Goal: Find specific fact: Find specific fact

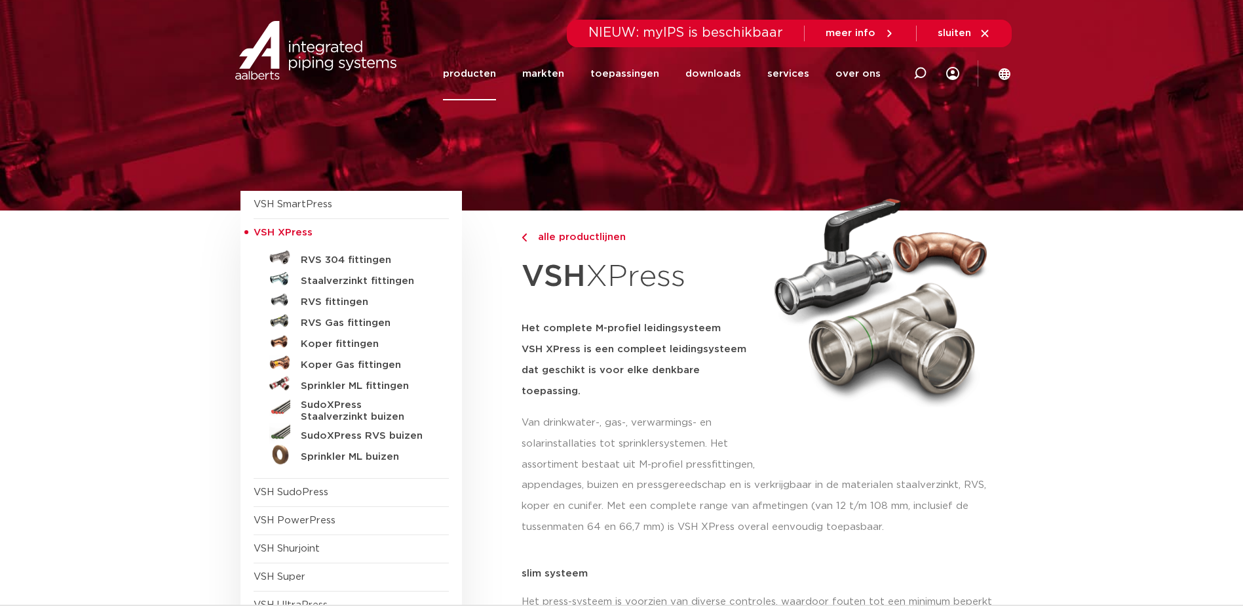
click at [329, 279] on h5 "Staalverzinkt fittingen" at bounding box center [366, 281] width 130 height 12
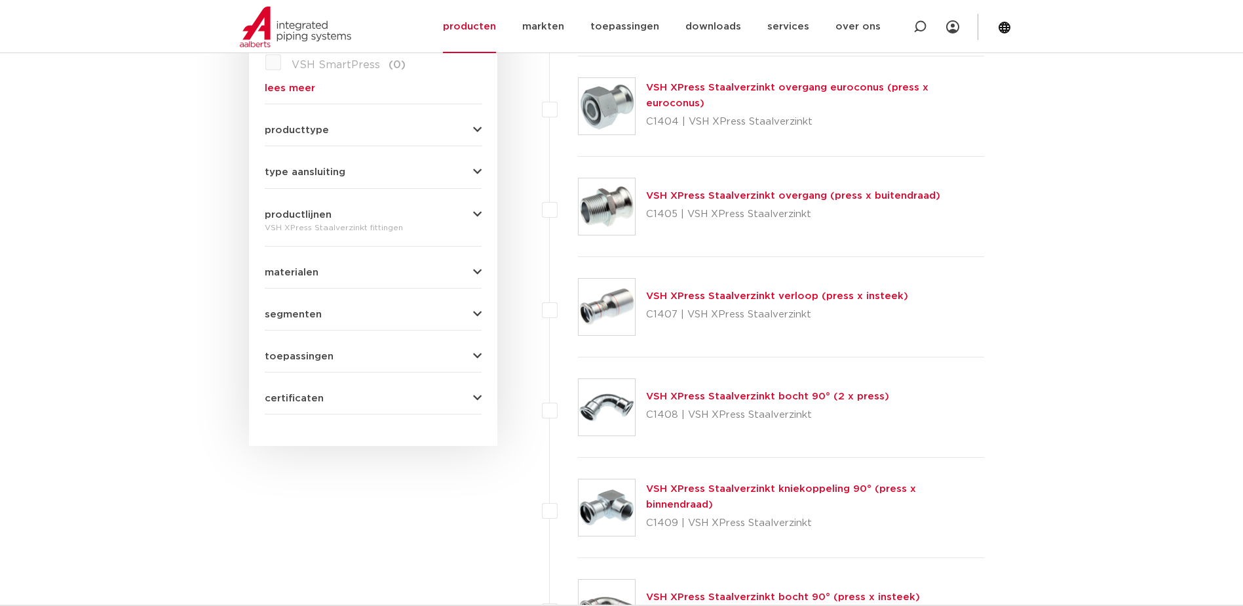
scroll to position [524, 0]
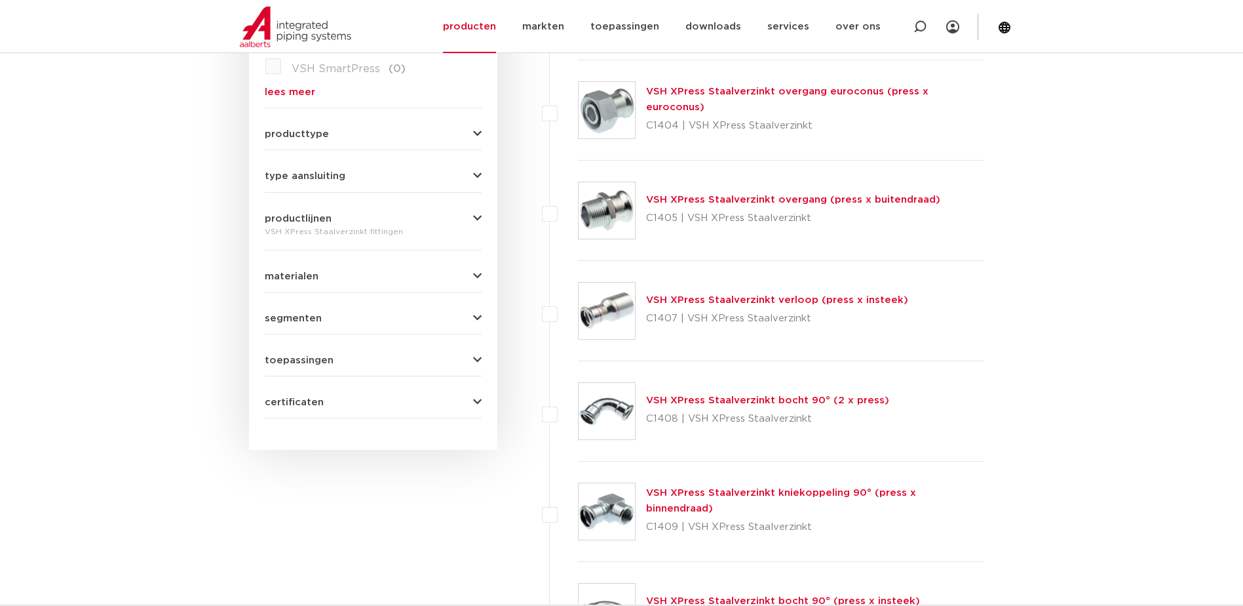
click at [680, 193] on div "VSH XPress Staalverzinkt overgang (press x buitendraad) C1405 | VSH XPress Staa…" at bounding box center [793, 210] width 294 height 37
click at [680, 198] on link "VSH XPress Staalverzinkt overgang (press x buitendraad)" at bounding box center [793, 200] width 294 height 10
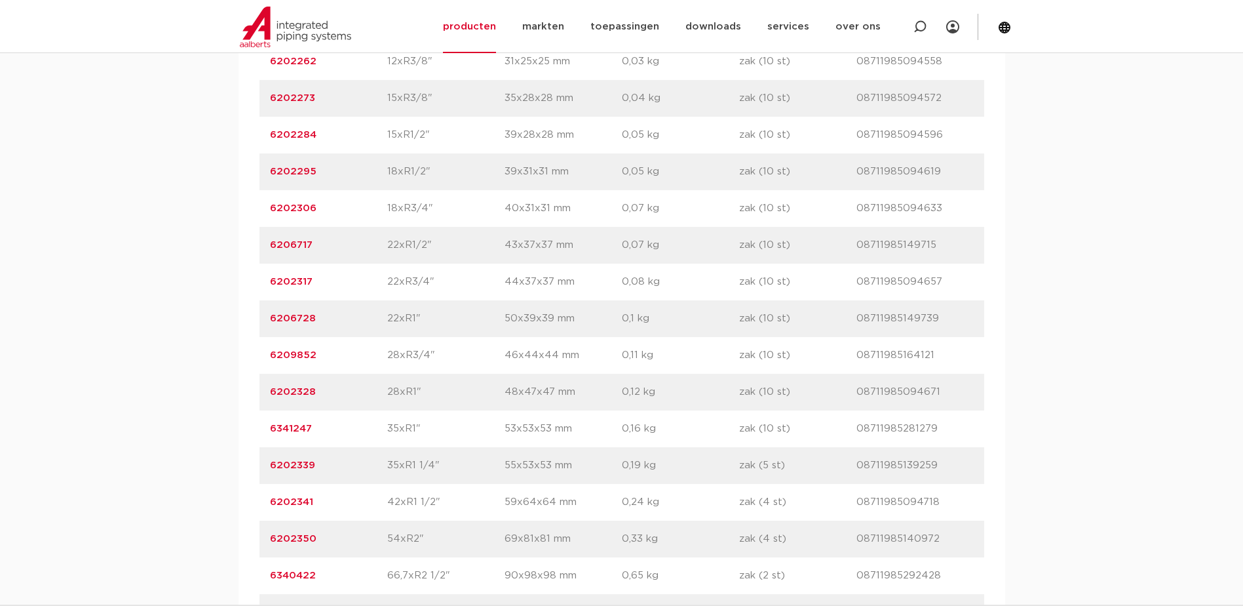
scroll to position [983, 0]
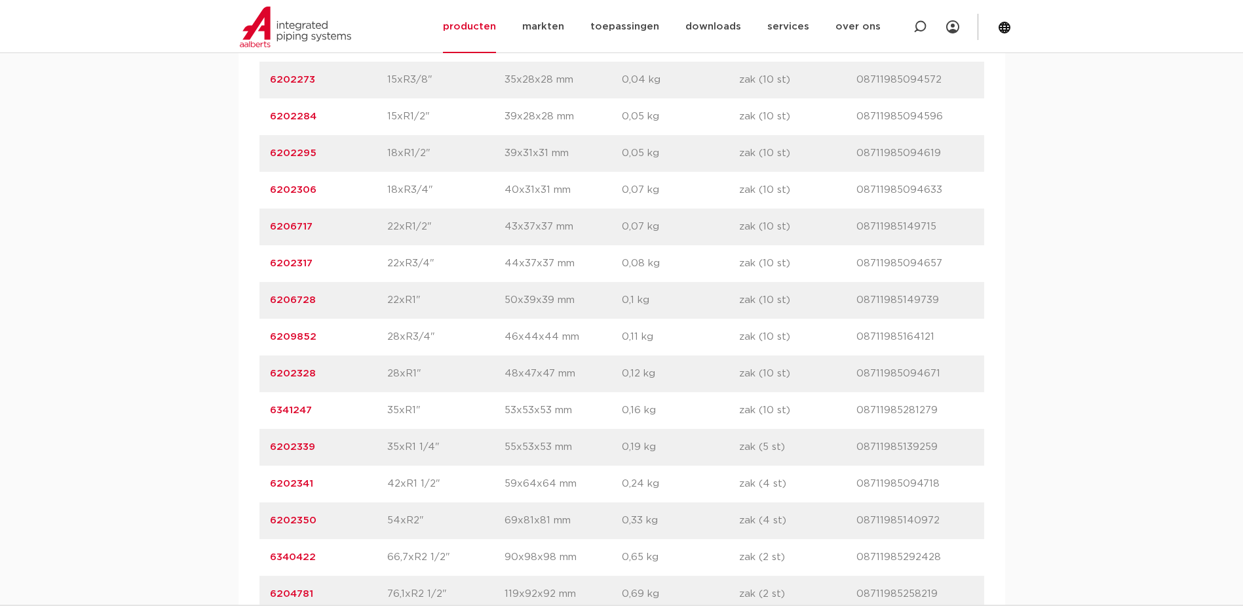
drag, startPoint x: 445, startPoint y: 447, endPoint x: 385, endPoint y: 450, distance: 59.7
click at [385, 450] on div "artikelnummer 6202339 afmeting 35xR1 1/4" [GEOGRAPHIC_DATA] 55x53x53 mm gewicht…" at bounding box center [622, 447] width 725 height 37
click at [326, 448] on p "6202339" at bounding box center [328, 447] width 117 height 16
drag, startPoint x: 326, startPoint y: 446, endPoint x: 267, endPoint y: 448, distance: 58.3
click at [267, 448] on div "artikelnummer 6202339 afmeting 35xR1 1/4" [GEOGRAPHIC_DATA] 55x53x53 mm gewicht…" at bounding box center [622, 447] width 725 height 37
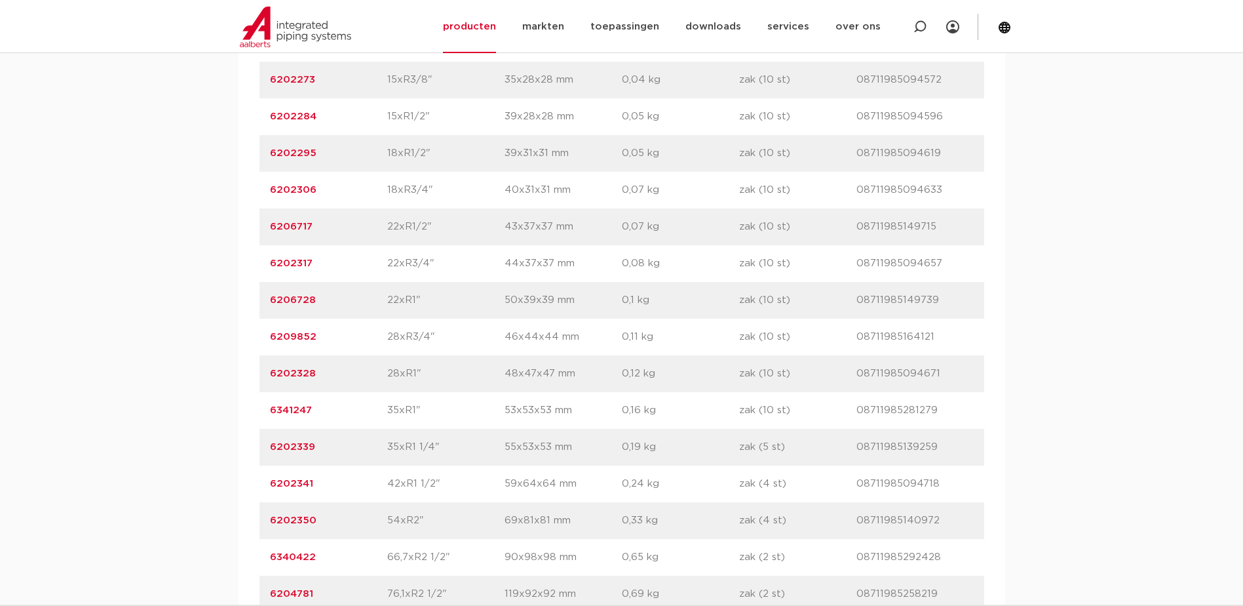
drag, startPoint x: 267, startPoint y: 448, endPoint x: 292, endPoint y: 448, distance: 24.9
copy link "6202339"
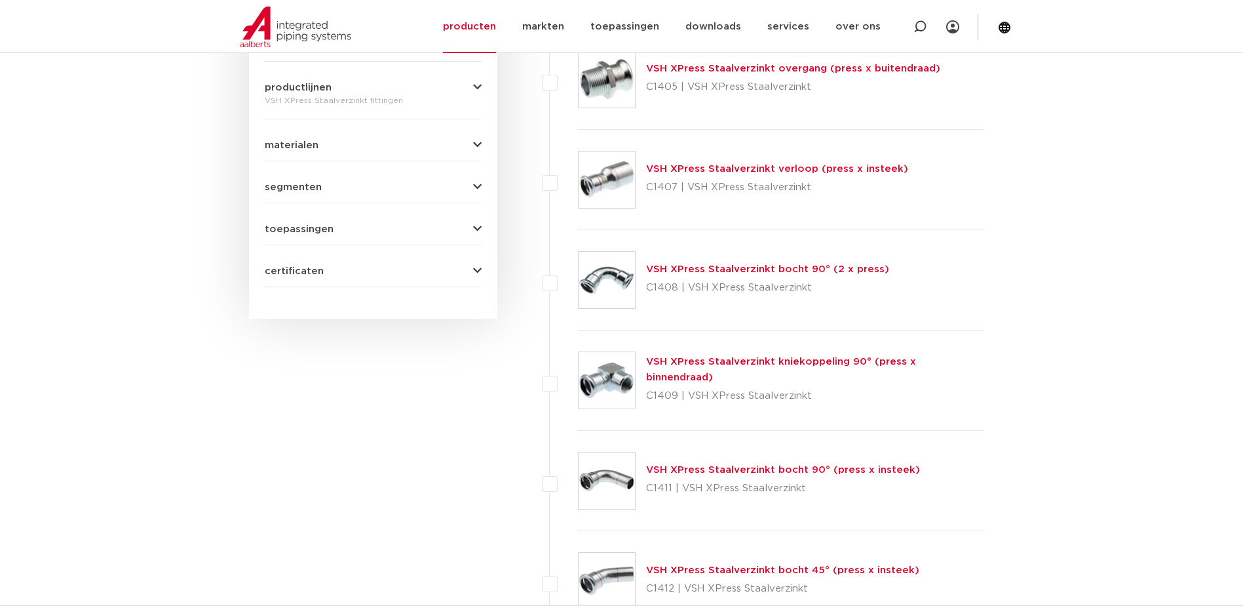
scroll to position [590, 0]
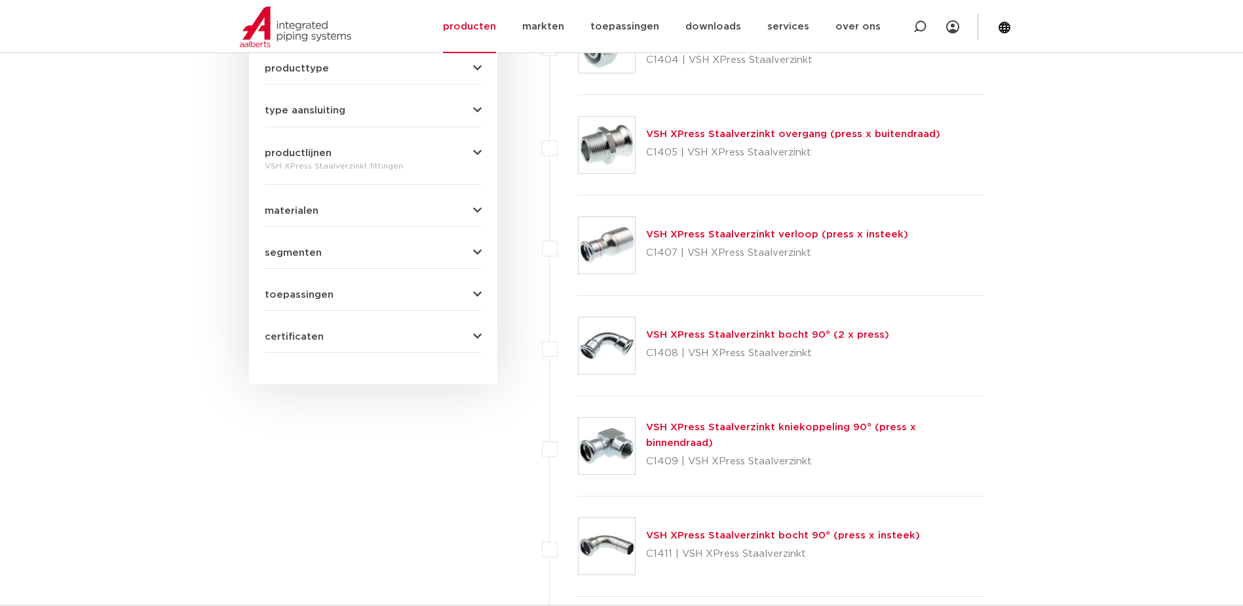
click at [733, 336] on link "VSH XPress Staalverzinkt bocht 90° (2 x press)" at bounding box center [767, 335] width 243 height 10
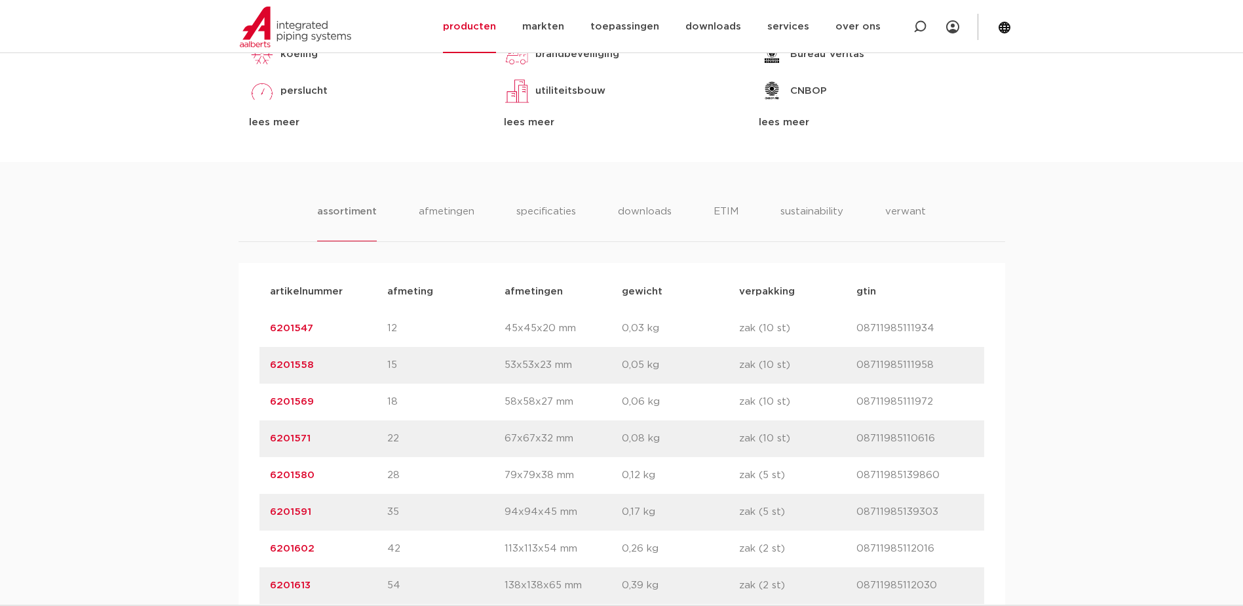
scroll to position [721, 0]
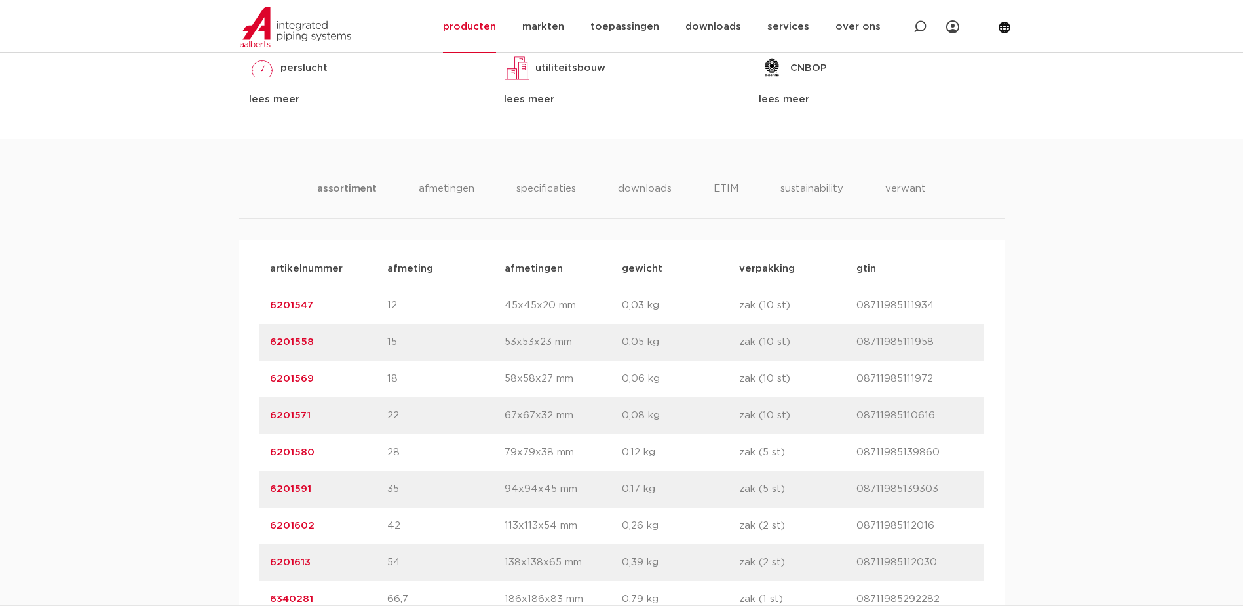
drag, startPoint x: 315, startPoint y: 489, endPoint x: 258, endPoint y: 490, distance: 56.4
click at [258, 490] on div "artikelnummer afmeting [GEOGRAPHIC_DATA] gewicht verpakking gtin artikelnummer …" at bounding box center [622, 489] width 767 height 498
drag, startPoint x: 258, startPoint y: 490, endPoint x: 282, endPoint y: 492, distance: 23.6
copy link "6201591"
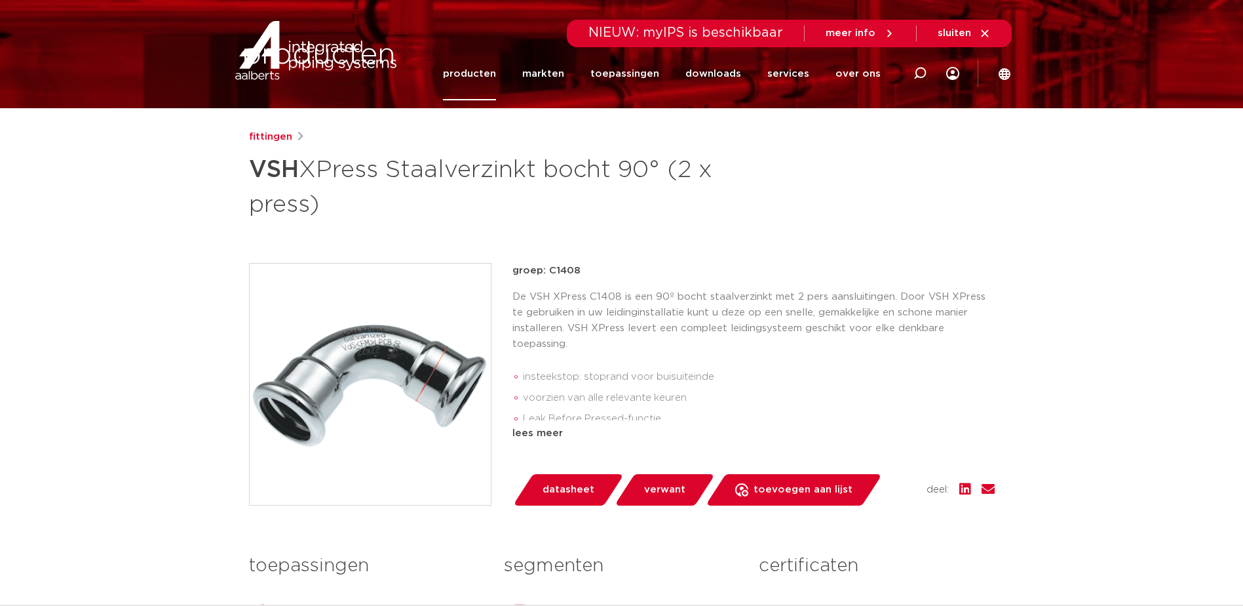
scroll to position [131, 0]
